Goal: Navigation & Orientation: Go to known website

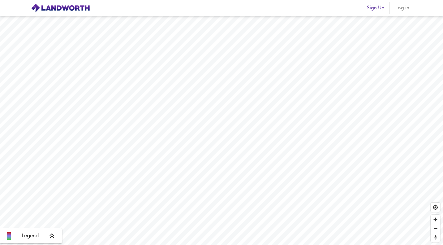
click at [64, 10] on img at bounding box center [60, 7] width 59 height 9
click at [425, 7] on header "Sign Up Log in" at bounding box center [221, 8] width 443 height 16
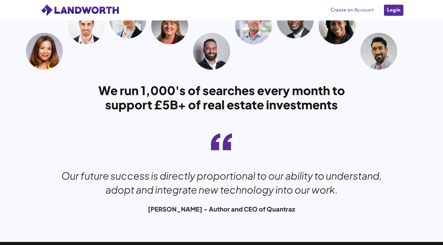
scroll to position [1837, 0]
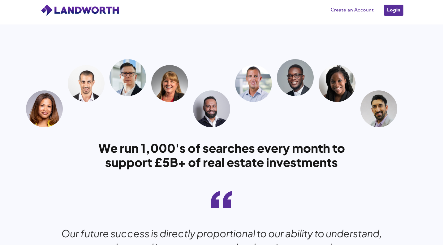
click at [213, 111] on img at bounding box center [211, 108] width 37 height 37
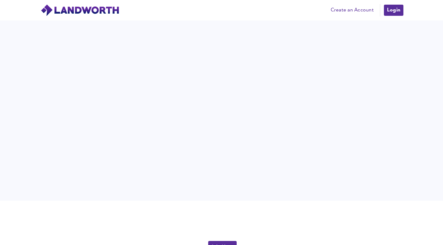
scroll to position [1355, 0]
